Goal: Task Accomplishment & Management: Manage account settings

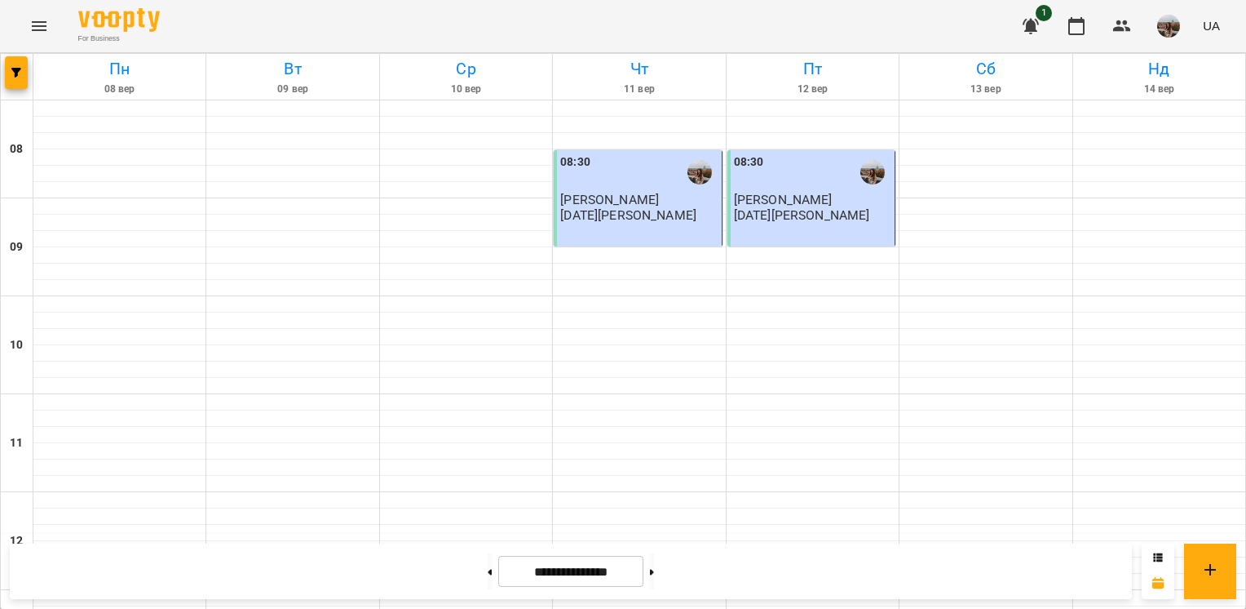
scroll to position [408, 0]
click at [488, 569] on button at bounding box center [490, 571] width 4 height 36
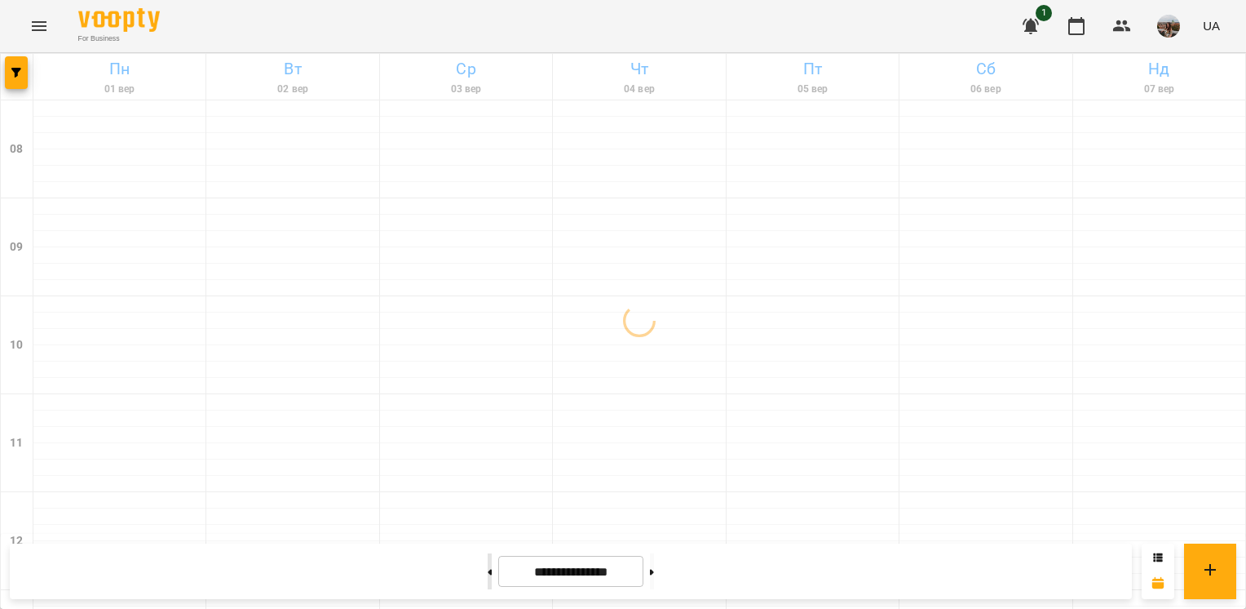
click at [488, 569] on button at bounding box center [490, 571] width 4 height 36
click at [654, 568] on button at bounding box center [652, 571] width 4 height 36
type input "**********"
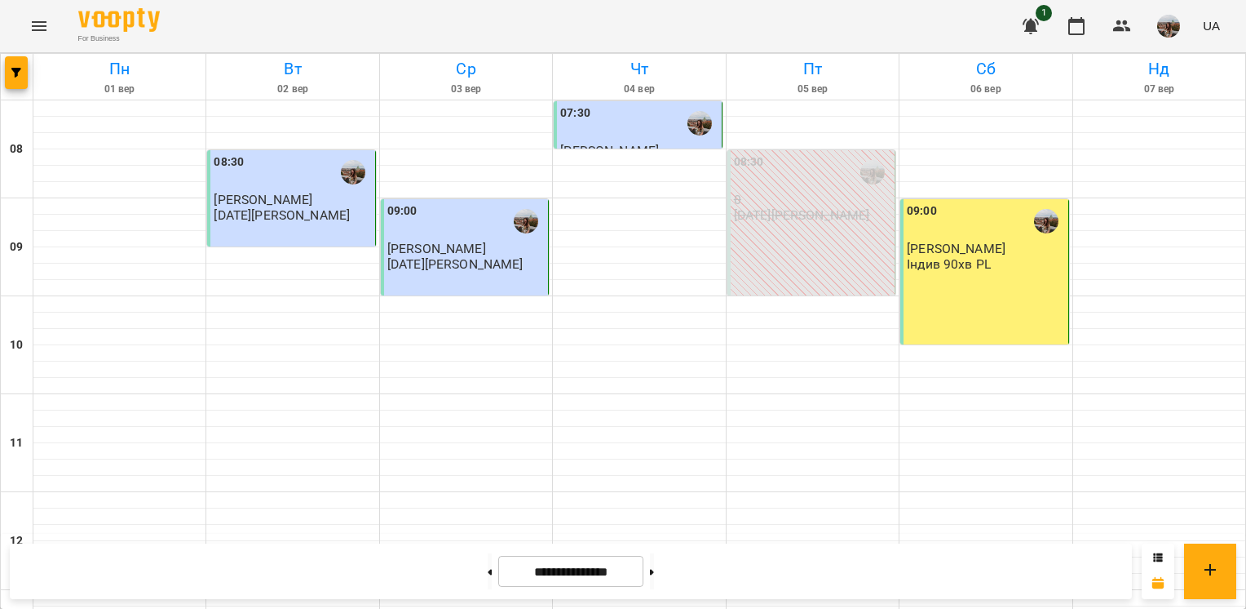
scroll to position [0, 0]
click at [654, 568] on button at bounding box center [652, 571] width 4 height 36
type input "**********"
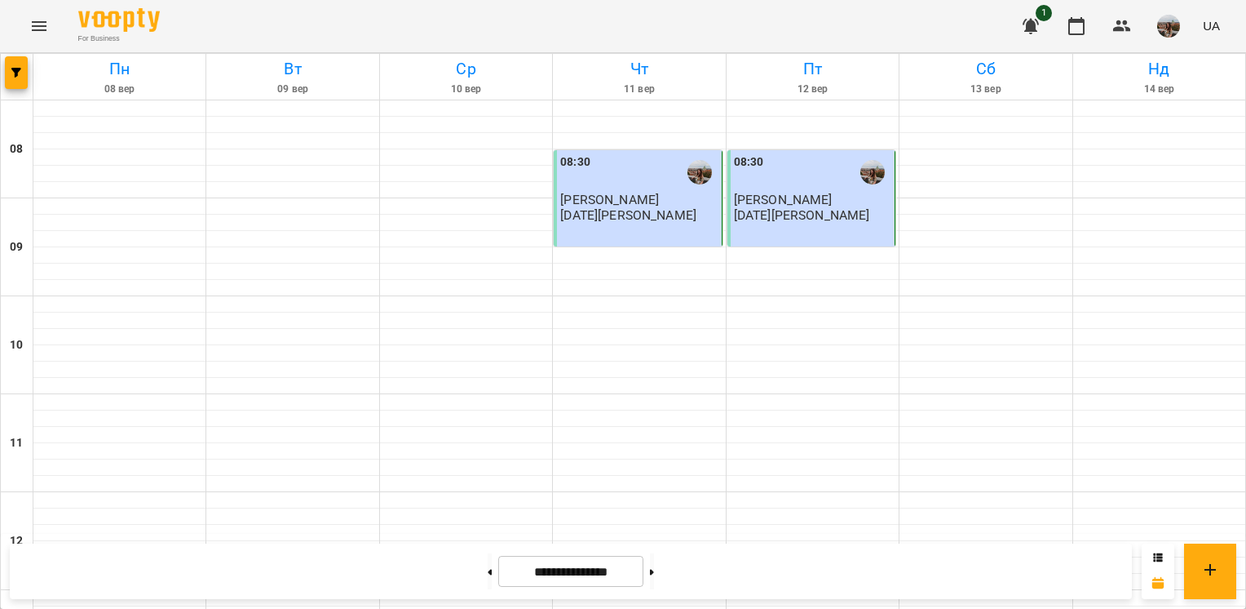
scroll to position [1033, 0]
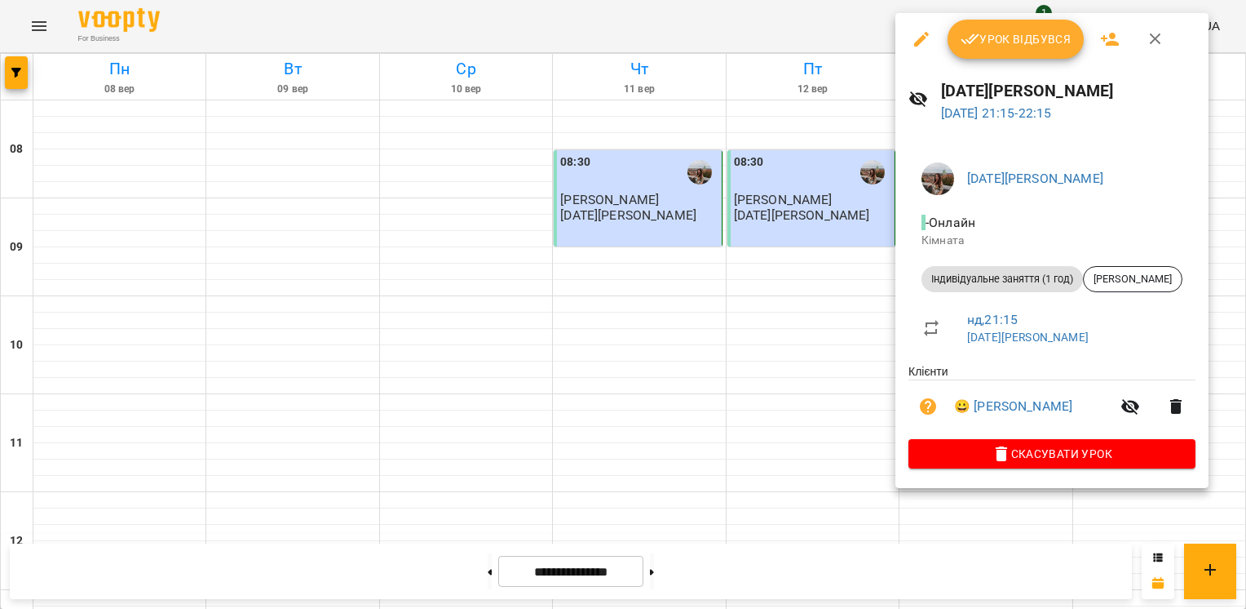
click at [1010, 40] on span "Урок відбувся" at bounding box center [1016, 39] width 111 height 20
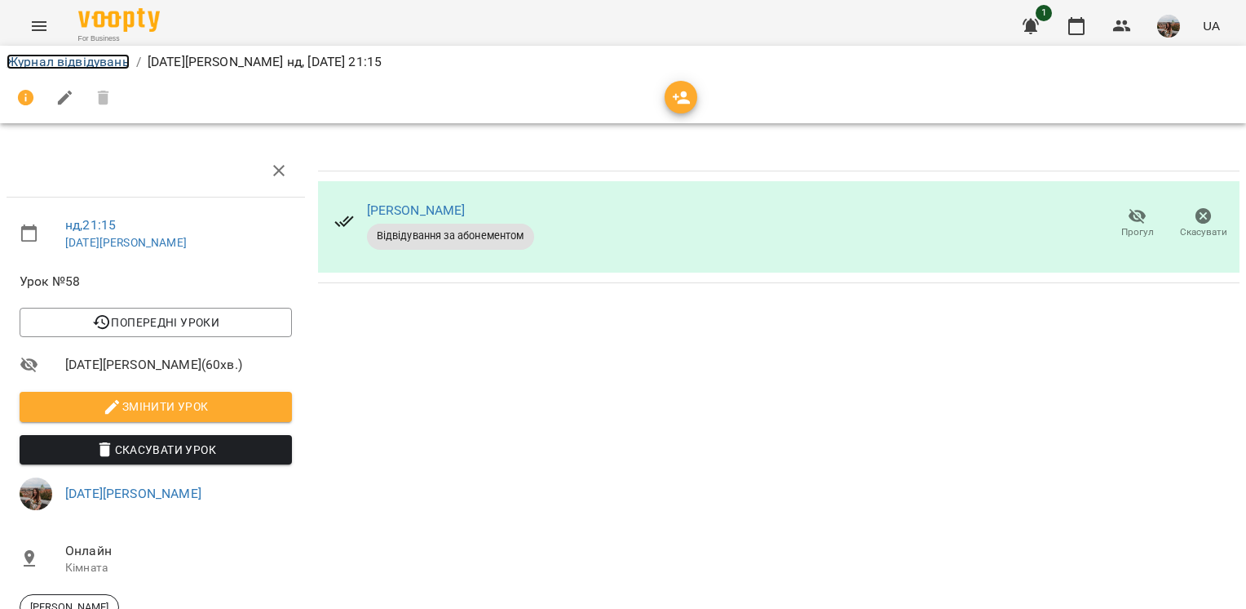
click at [60, 57] on link "Журнал відвідувань" at bounding box center [68, 61] width 123 height 15
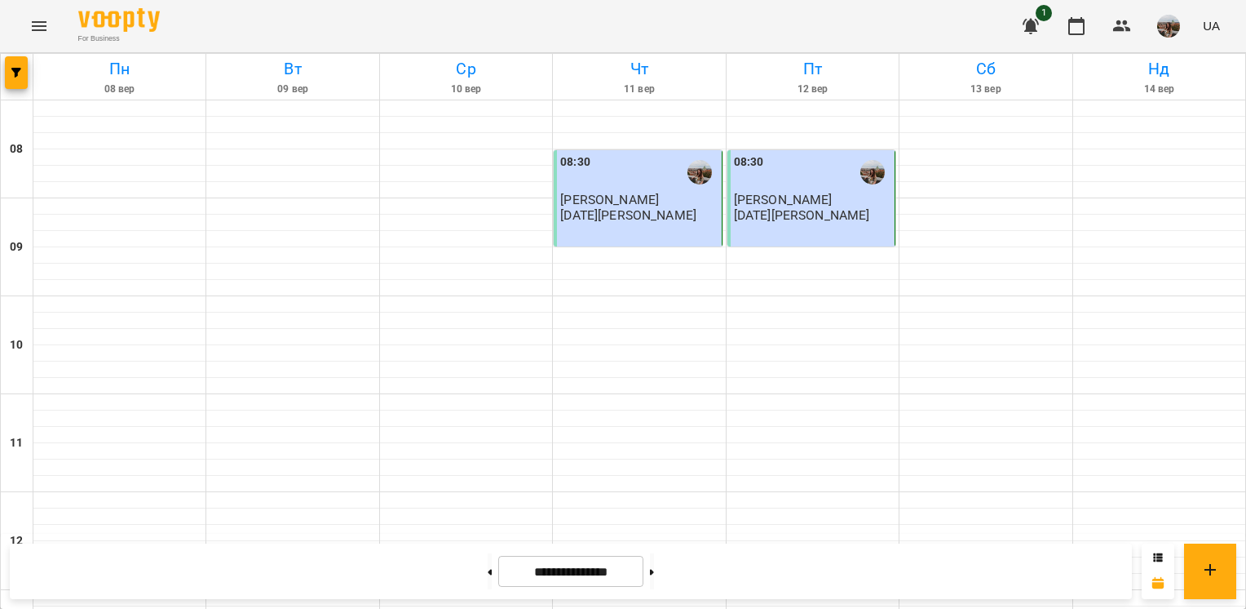
scroll to position [680, 0]
click at [488, 576] on button at bounding box center [490, 571] width 4 height 36
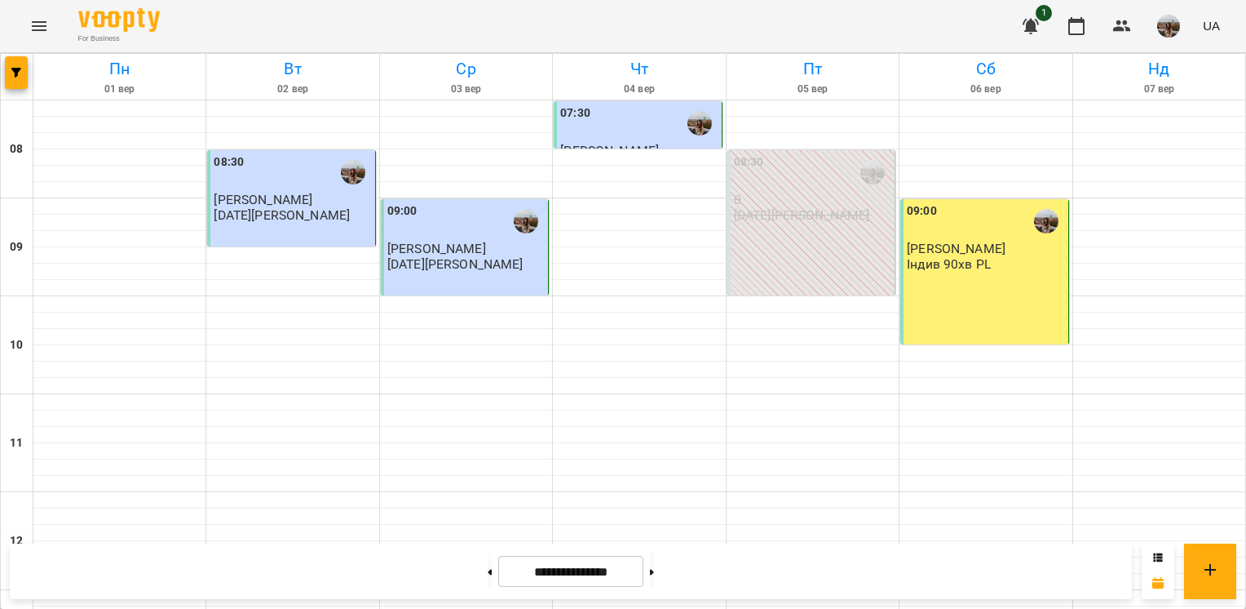
scroll to position [762, 0]
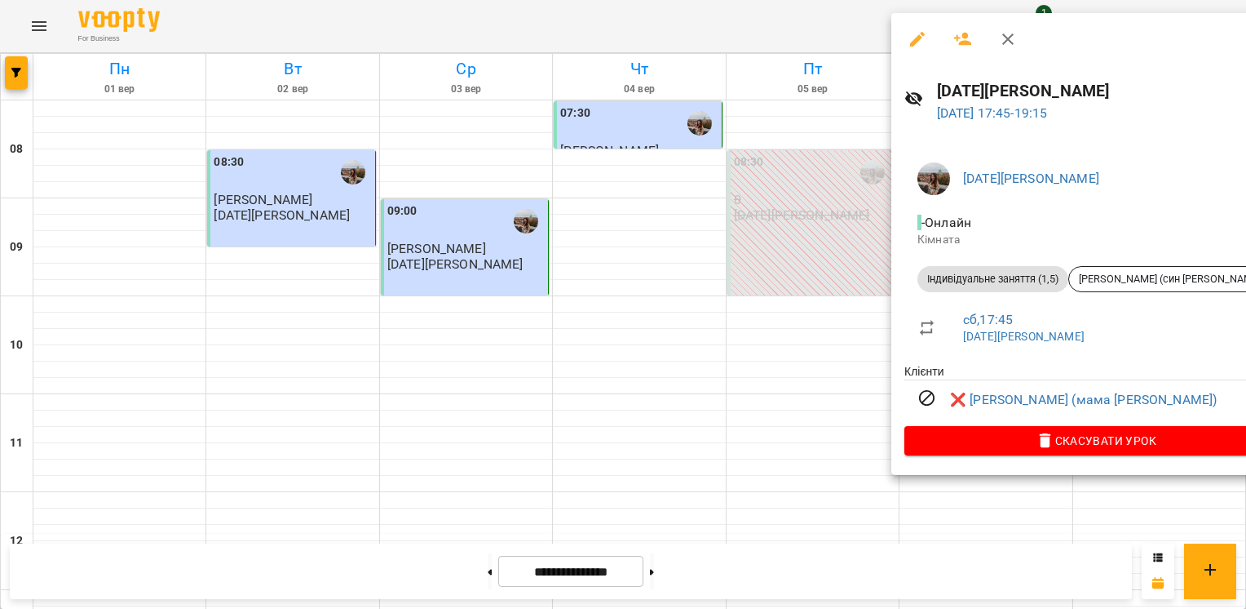
click at [818, 292] on div at bounding box center [623, 304] width 1246 height 609
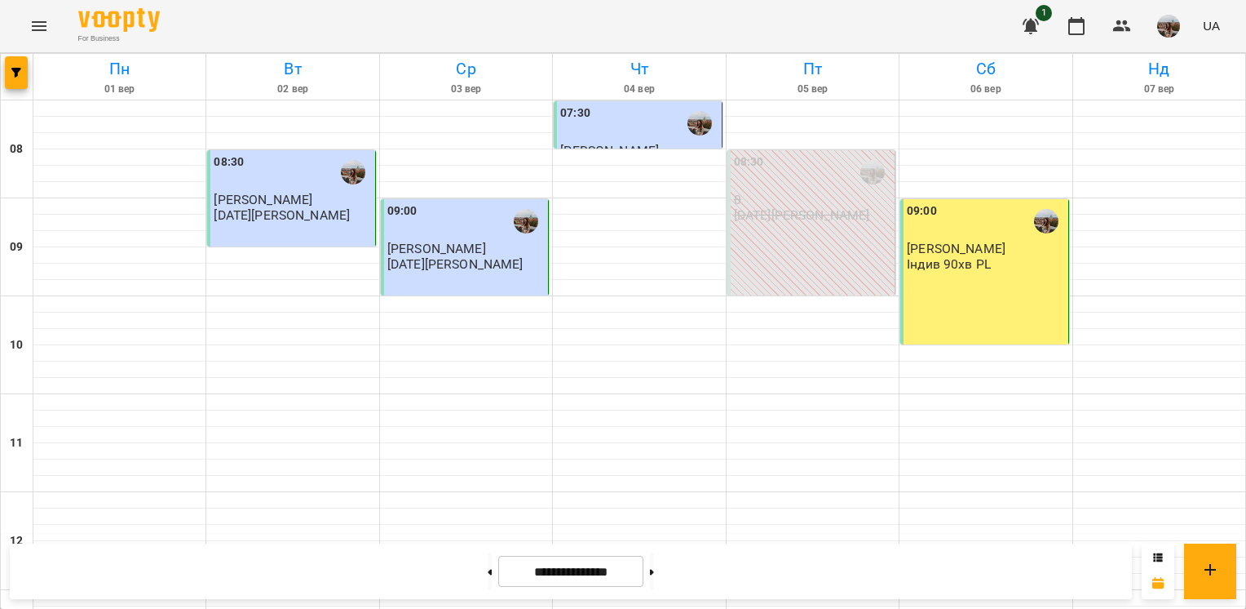
scroll to position [1033, 0]
click at [654, 570] on button at bounding box center [652, 571] width 4 height 36
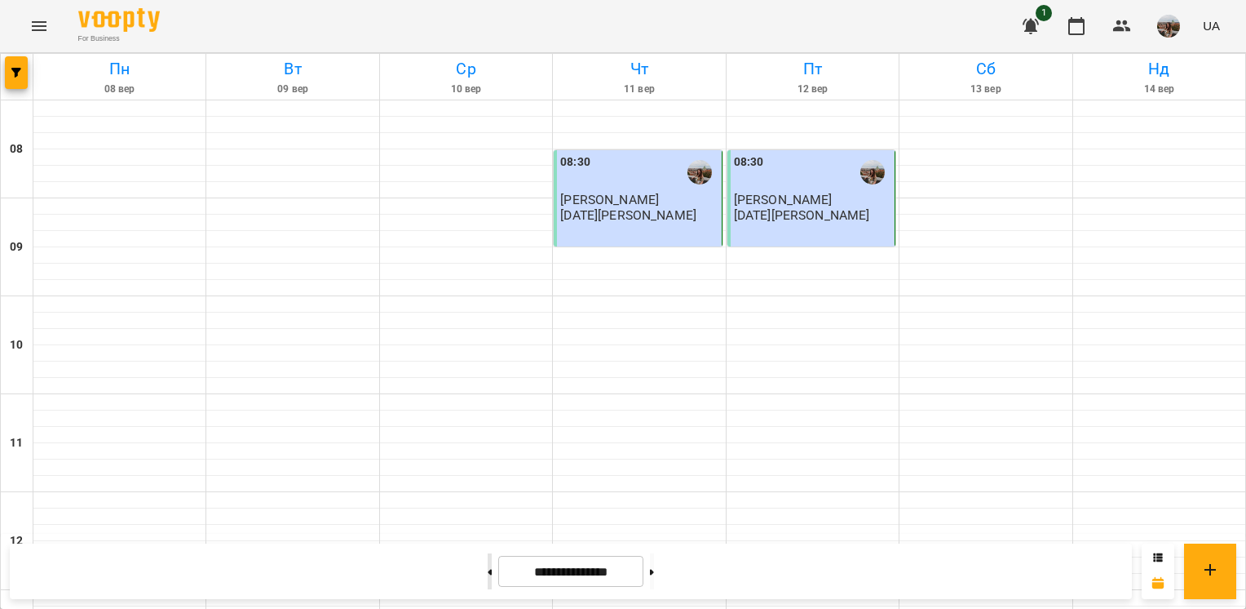
click at [489, 570] on icon at bounding box center [491, 572] width 4 height 6
type input "**********"
